Goal: Transaction & Acquisition: Book appointment/travel/reservation

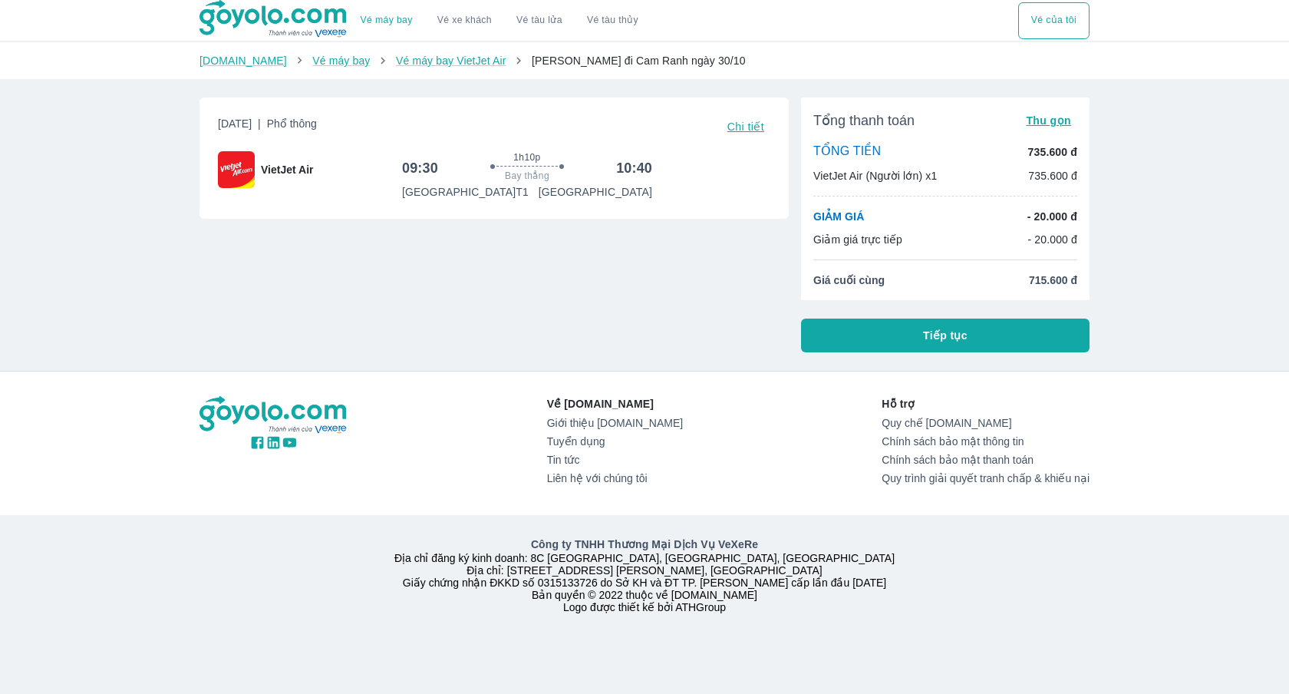
click at [919, 333] on button "Tiếp tục" at bounding box center [945, 335] width 289 height 34
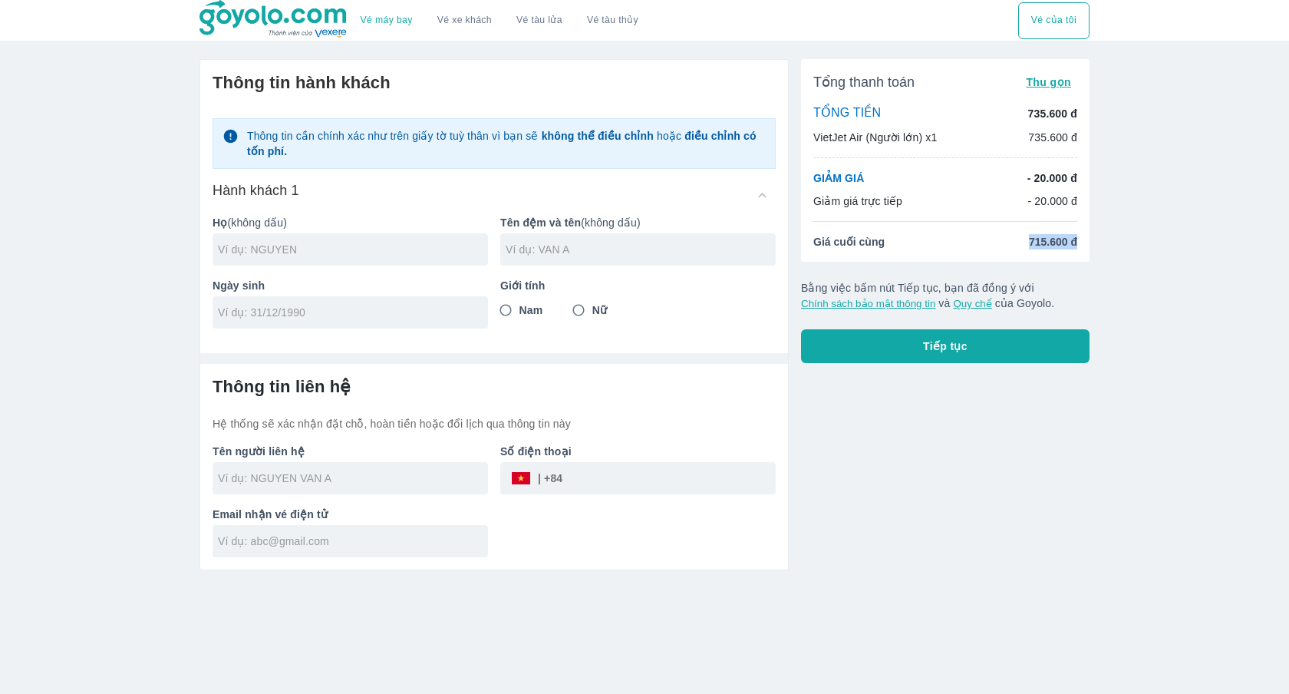
drag, startPoint x: 1019, startPoint y: 235, endPoint x: 1082, endPoint y: 244, distance: 63.6
click at [1082, 244] on div "Tổng thanh toán Thu gọn TỔNG TIỀN 735.600 đ VietJet Air (Người lớn) x1 735.600 …" at bounding box center [945, 160] width 289 height 203
click at [916, 240] on li "Giá cuối cùng 715.600 đ" at bounding box center [945, 241] width 264 height 15
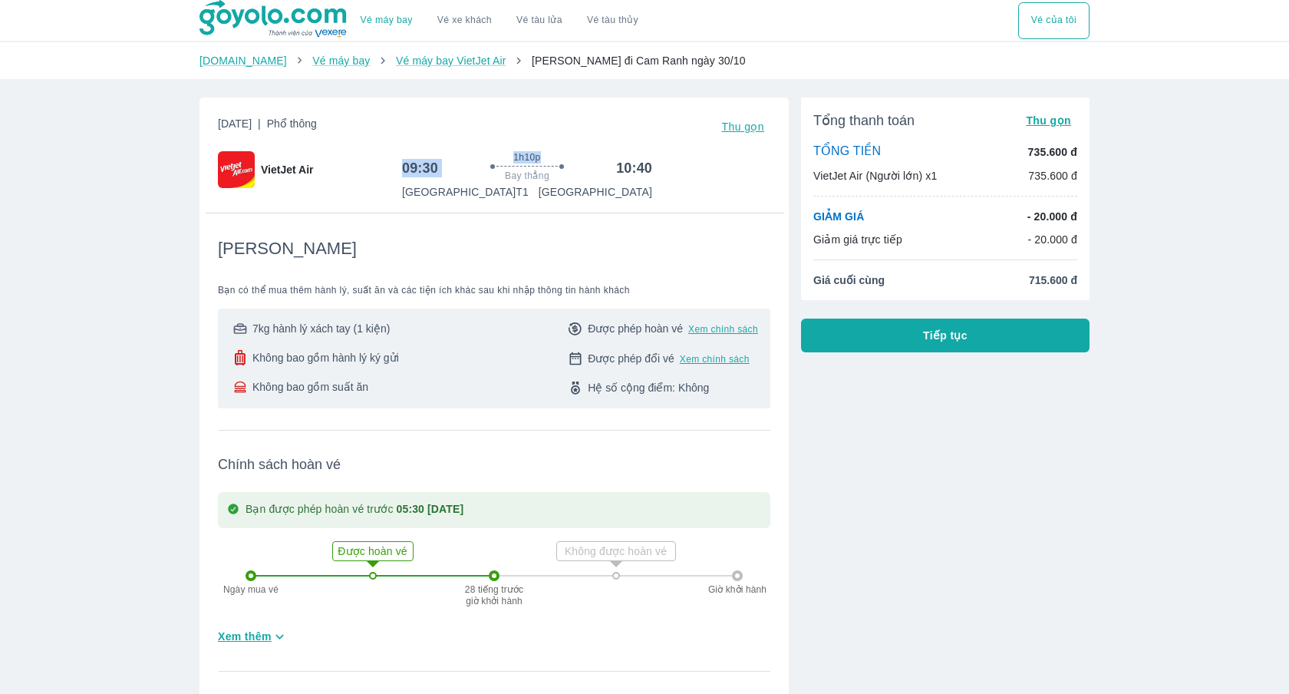
drag, startPoint x: 406, startPoint y: 168, endPoint x: 490, endPoint y: 168, distance: 83.6
click at [490, 168] on div "09:30 1h10p Bay thẳng 10:40" at bounding box center [527, 167] width 250 height 33
drag, startPoint x: 625, startPoint y: 163, endPoint x: 666, endPoint y: 162, distance: 41.5
click at [668, 163] on div "09:30 1h10p Bay thẳng 10:40 [GEOGRAPHIC_DATA] T1 [GEOGRAPHIC_DATA]" at bounding box center [586, 175] width 368 height 48
click at [666, 168] on div "09:30 1h10p Bay thẳng 10:40 [GEOGRAPHIC_DATA] T1 [GEOGRAPHIC_DATA]" at bounding box center [586, 175] width 368 height 48
